Goal: Transaction & Acquisition: Purchase product/service

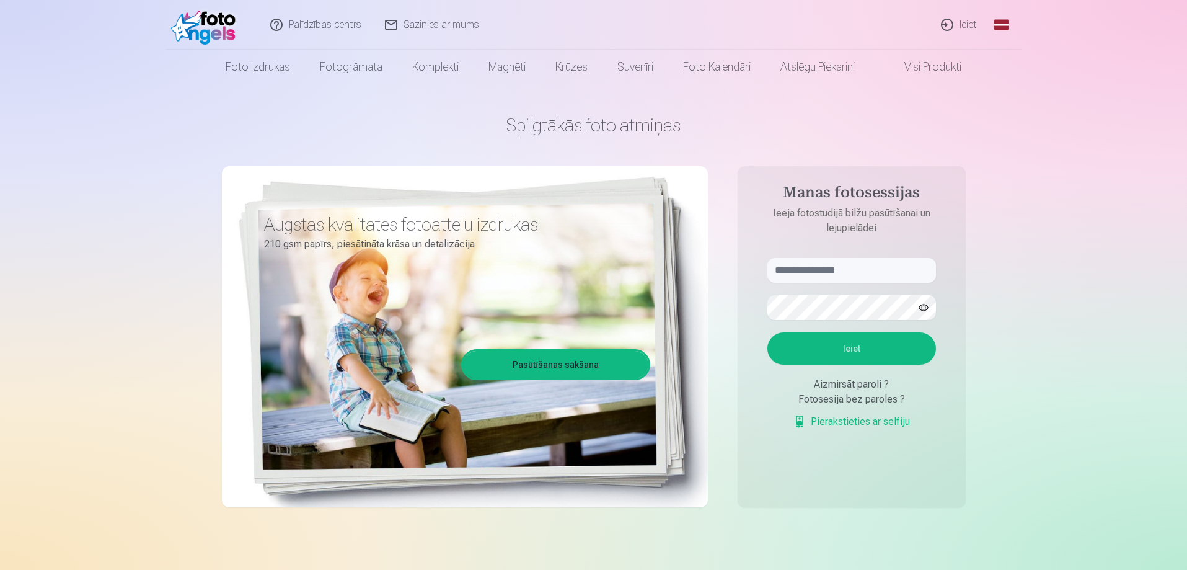
click at [954, 27] on link "Ieiet" at bounding box center [959, 25] width 59 height 50
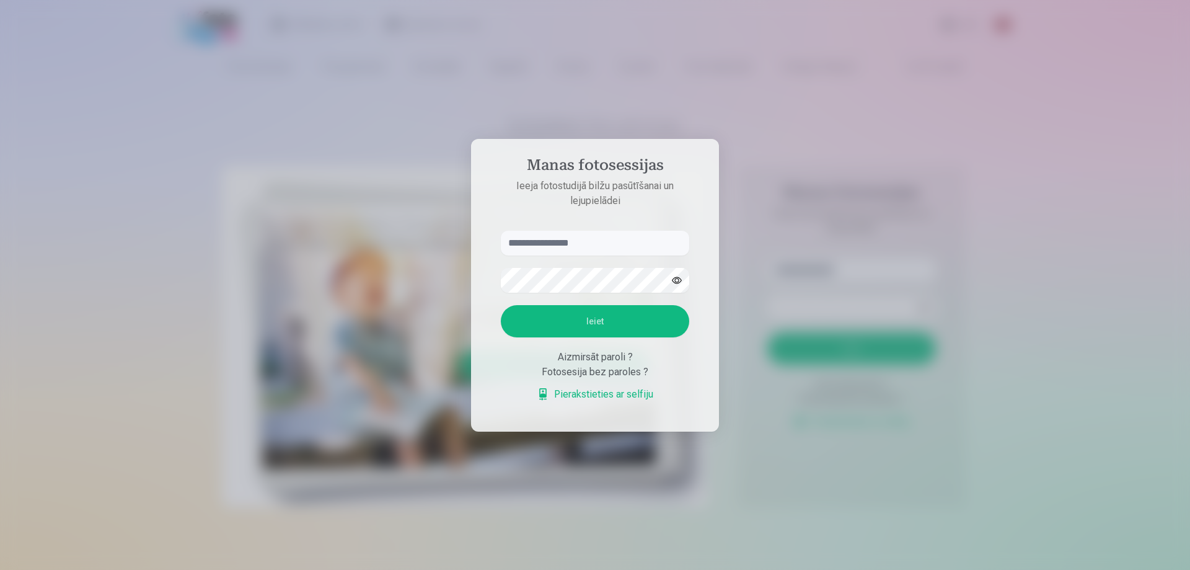
click at [539, 243] on input "text" at bounding box center [595, 243] width 188 height 25
type input "**********"
click at [588, 319] on button "Ieiet" at bounding box center [595, 321] width 188 height 32
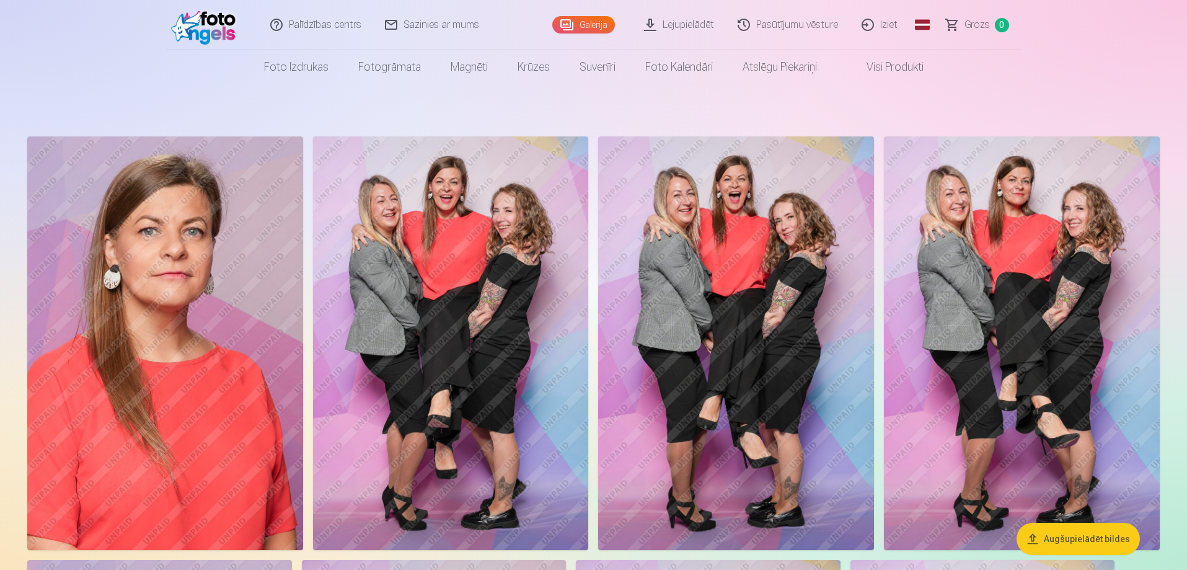
click at [586, 24] on link "Galerija" at bounding box center [583, 24] width 63 height 17
click at [587, 29] on link "Galerija" at bounding box center [583, 24] width 63 height 17
click at [572, 24] on link "Galerija" at bounding box center [583, 24] width 63 height 17
click at [874, 64] on link "Visi produkti" at bounding box center [885, 67] width 107 height 35
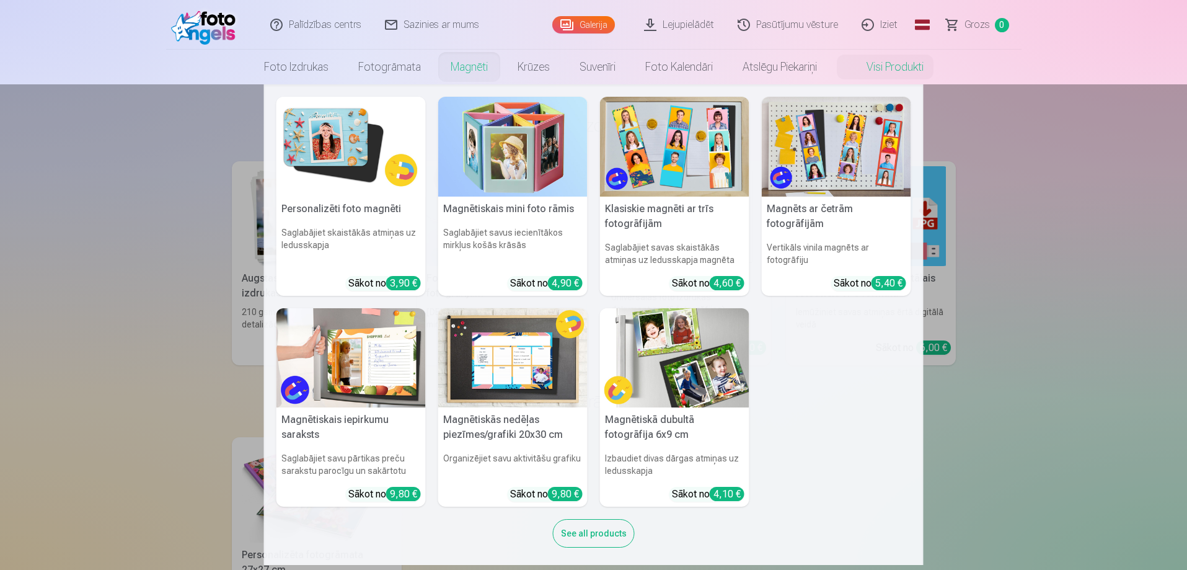
click at [463, 68] on link "Magnēti" at bounding box center [469, 67] width 67 height 35
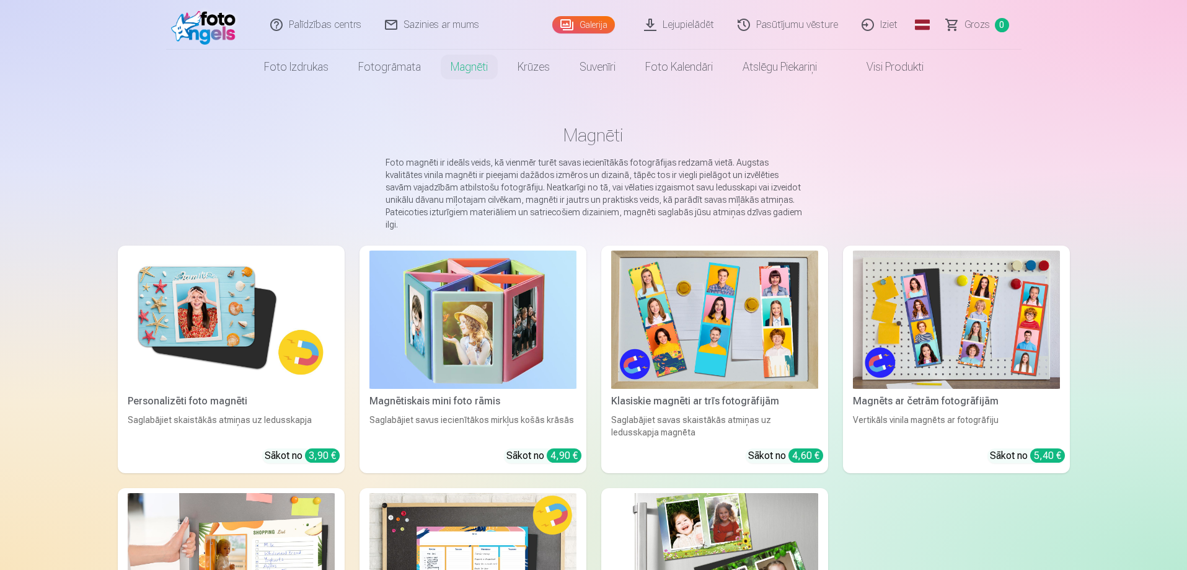
click at [938, 311] on img at bounding box center [956, 319] width 207 height 138
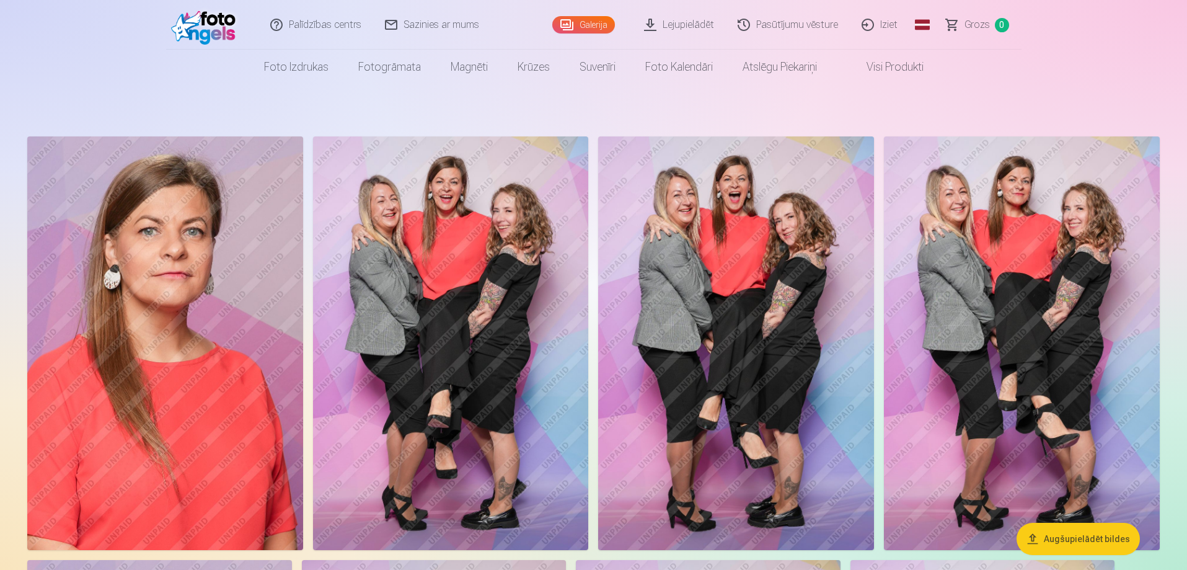
click at [886, 27] on link "Iziet" at bounding box center [879, 25] width 59 height 50
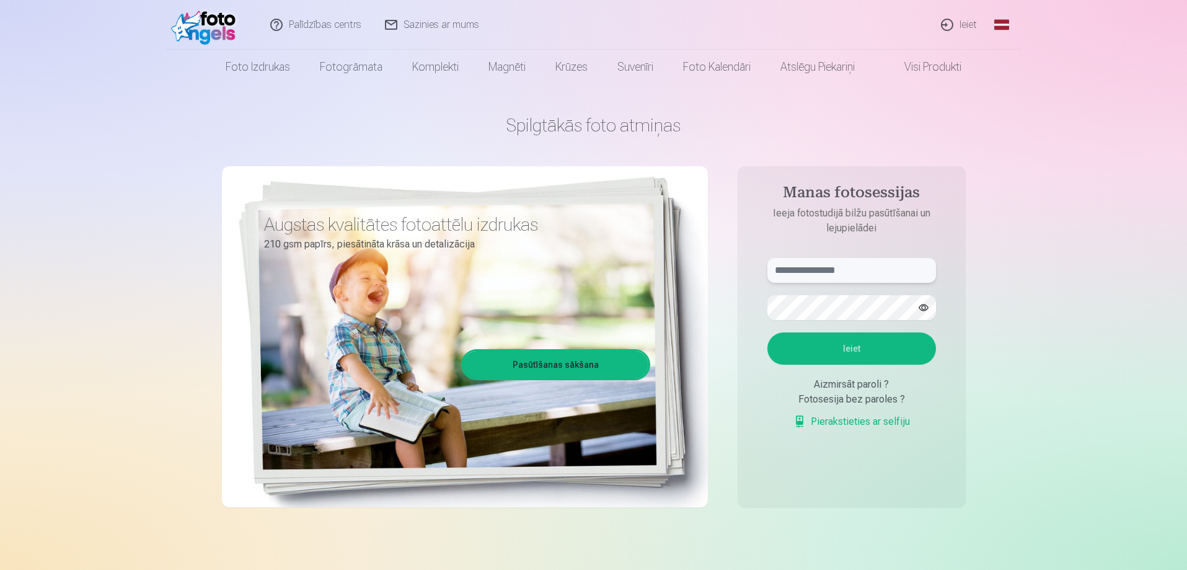
click at [796, 273] on input "text" at bounding box center [851, 270] width 169 height 25
type input "**********"
click at [851, 347] on button "Ieiet" at bounding box center [851, 348] width 169 height 32
